Goal: Information Seeking & Learning: Learn about a topic

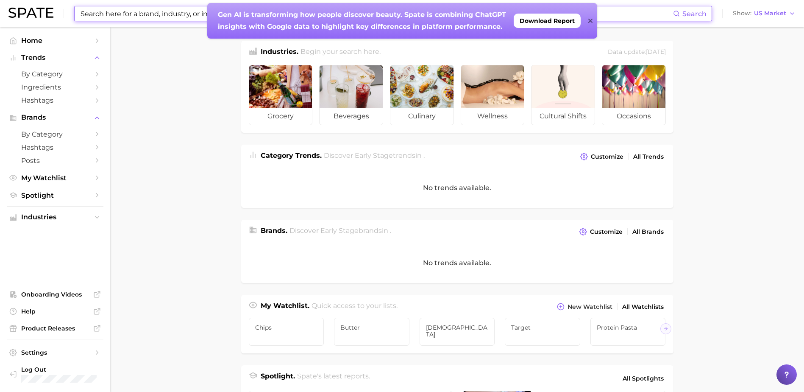
click at [182, 17] on input at bounding box center [376, 13] width 593 height 14
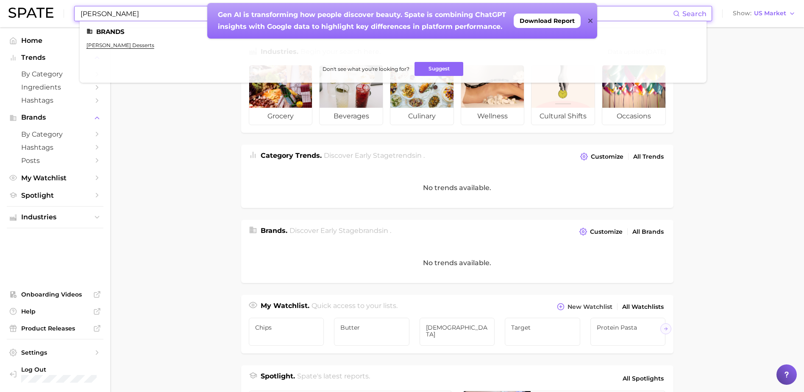
type input "[PERSON_NAME]"
click at [589, 20] on icon at bounding box center [590, 20] width 4 height 7
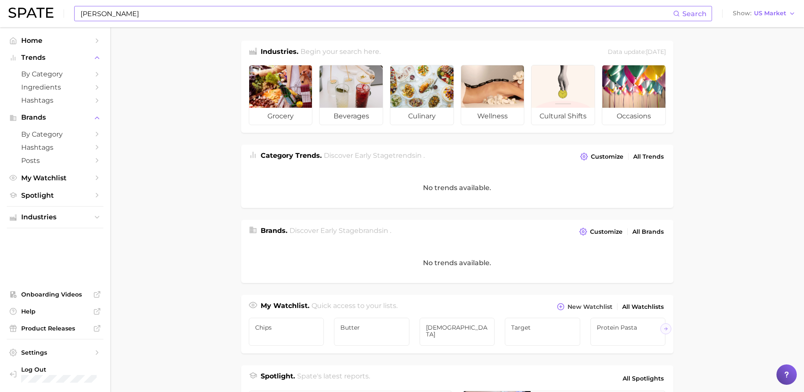
click at [205, 13] on input "[PERSON_NAME]" at bounding box center [376, 13] width 593 height 14
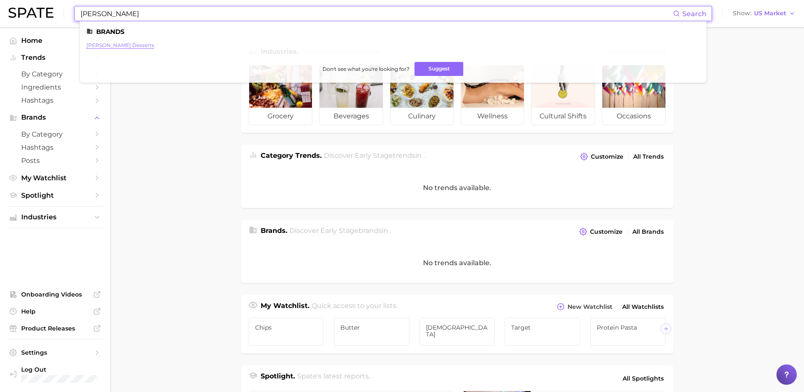
click at [112, 47] on link "[PERSON_NAME] desserts" at bounding box center [120, 45] width 68 height 6
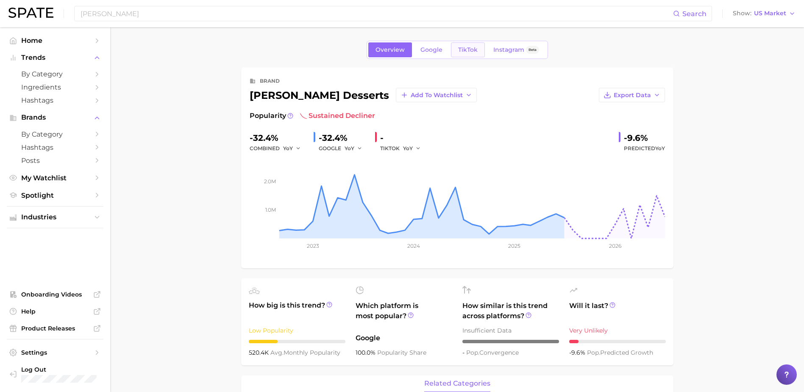
click at [463, 50] on span "TikTok" at bounding box center [467, 49] width 19 height 7
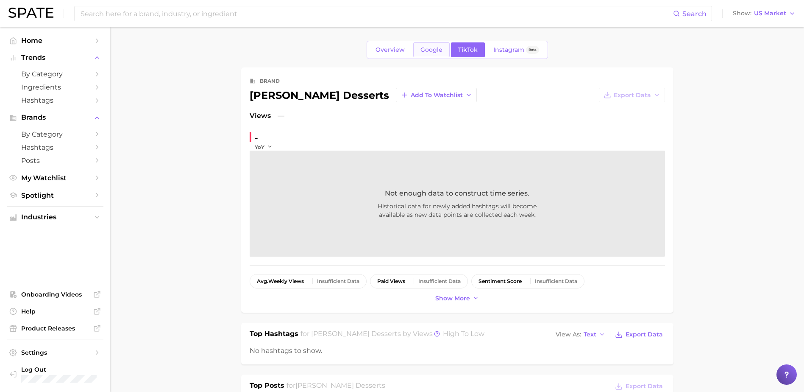
click at [429, 47] on span "Google" at bounding box center [431, 49] width 22 height 7
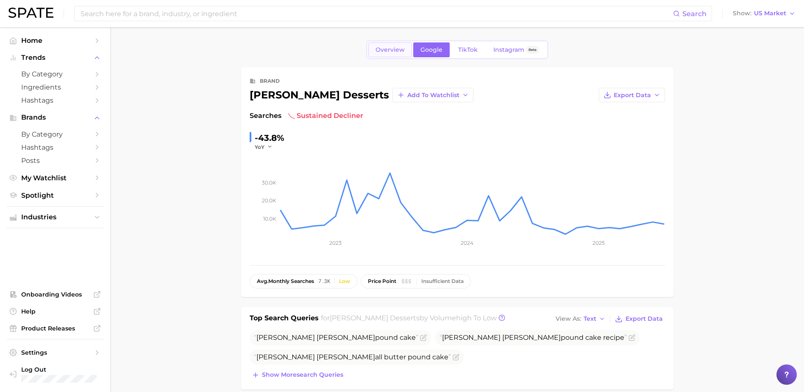
click at [382, 51] on span "Overview" at bounding box center [389, 49] width 29 height 7
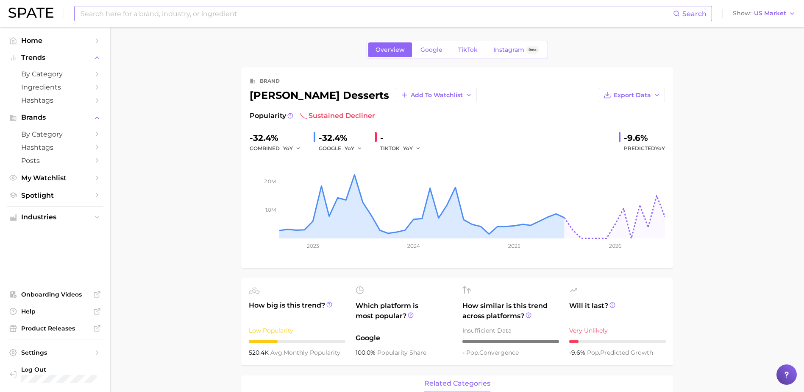
click at [156, 17] on input at bounding box center [376, 13] width 593 height 14
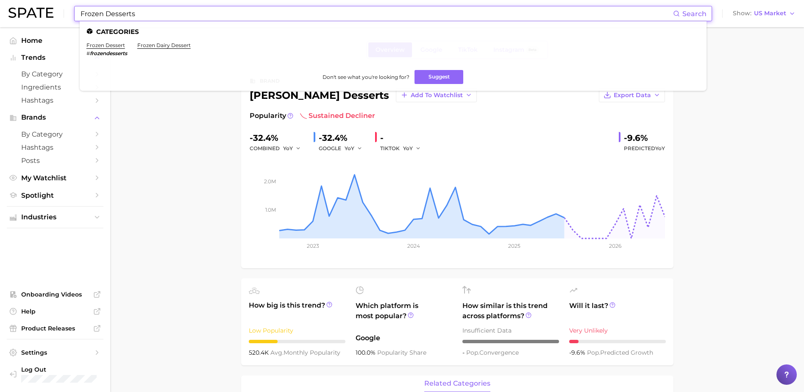
type input "Frozen Desserts"
click at [111, 42] on ul "Categories frozen dessert # frozendesserts frozen dairy dessert Don't see what …" at bounding box center [393, 55] width 627 height 69
click at [111, 44] on link "frozen dessert" at bounding box center [105, 45] width 39 height 6
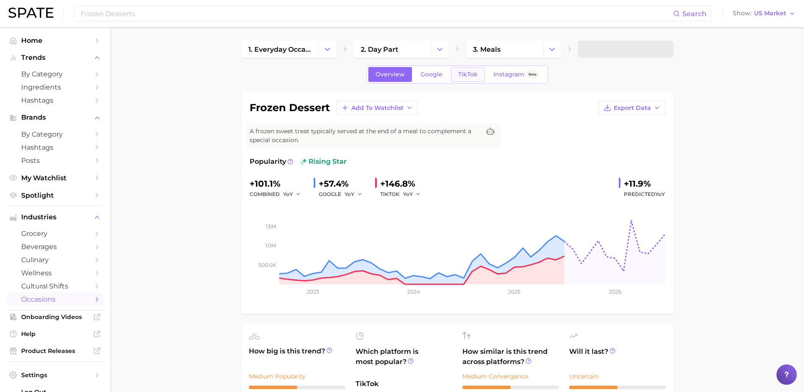
click at [462, 78] on span "TikTok" at bounding box center [467, 74] width 19 height 7
